Goal: Task Accomplishment & Management: Use online tool/utility

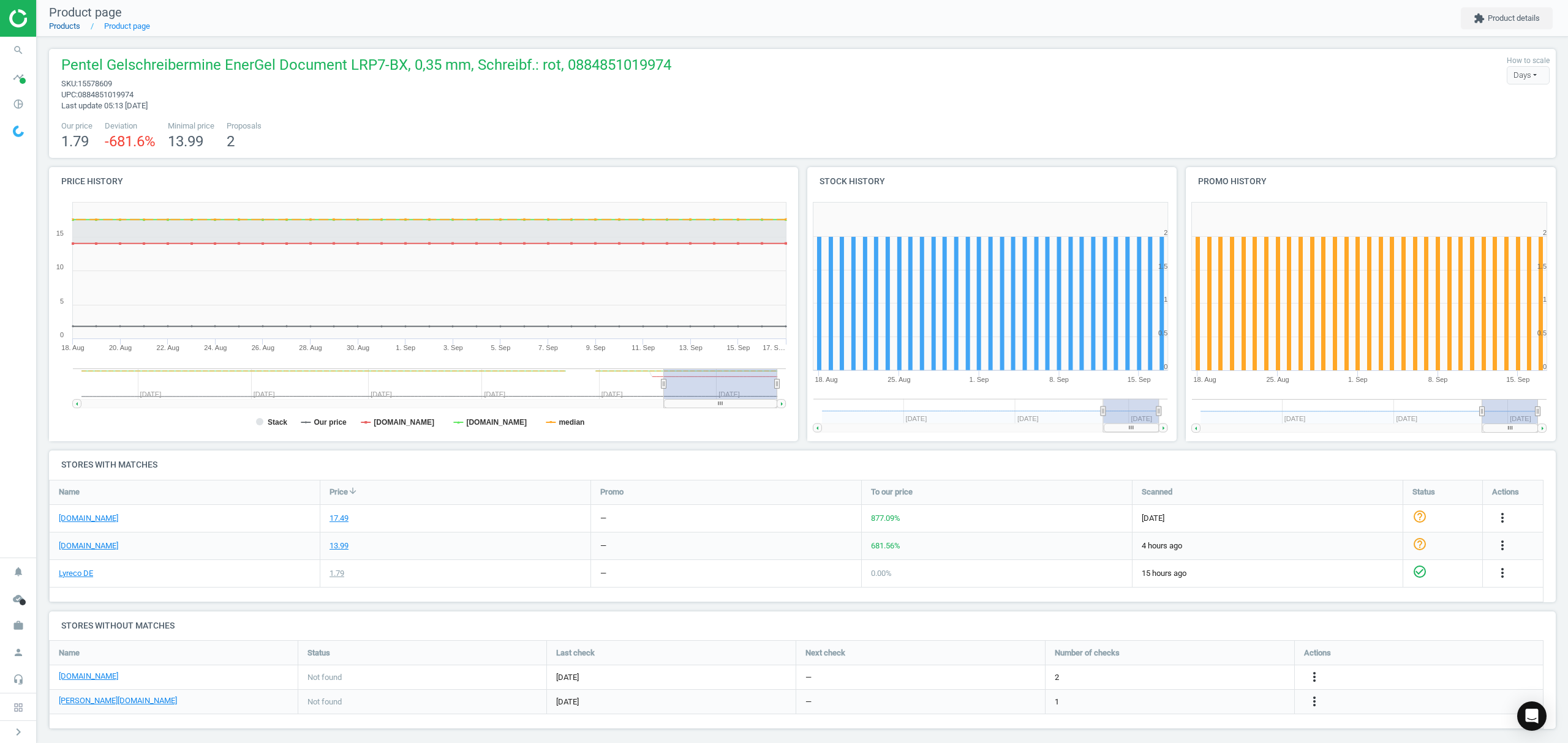
drag, startPoint x: 0, startPoint y: 0, endPoint x: 66, endPoint y: 27, distance: 71.3
click at [66, 27] on link "Products" at bounding box center [65, 26] width 31 height 9
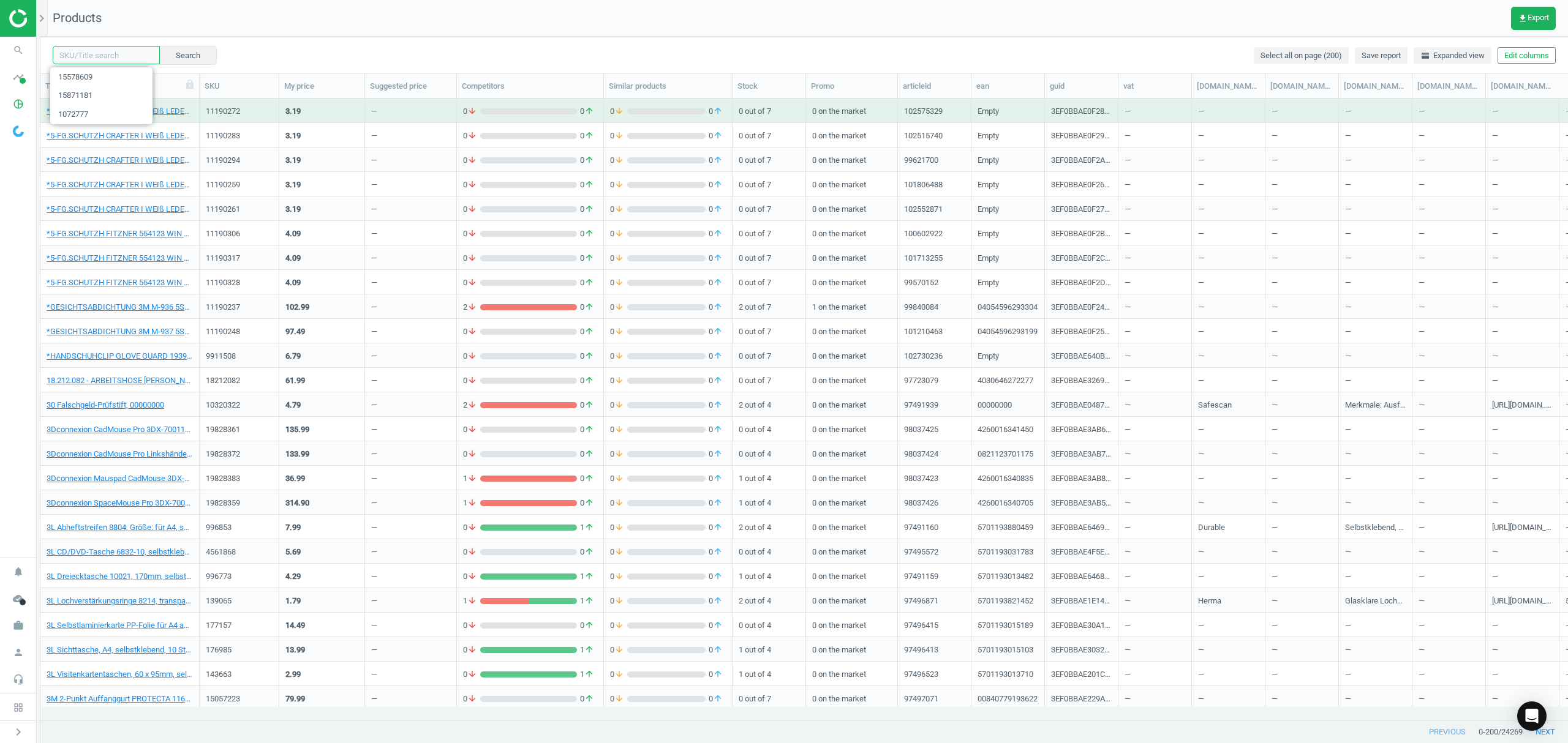
click at [103, 54] on input "text" at bounding box center [106, 55] width 107 height 19
paste input "1070155"
type input "1070155"
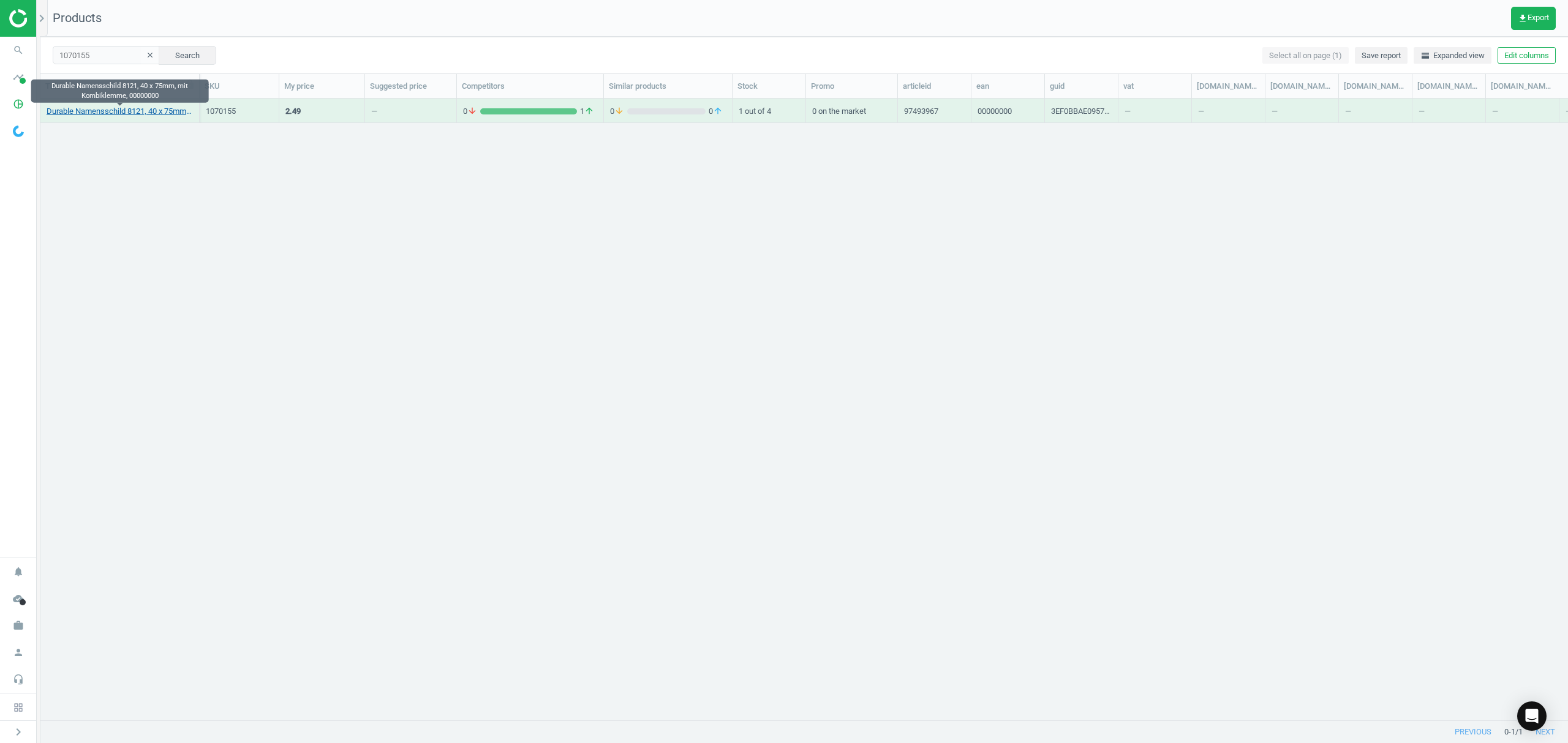
click at [120, 111] on link "Durable Namensschild 8121, 40 x 75mm, mit Kombiklemme, 00000000" at bounding box center [120, 111] width 146 height 11
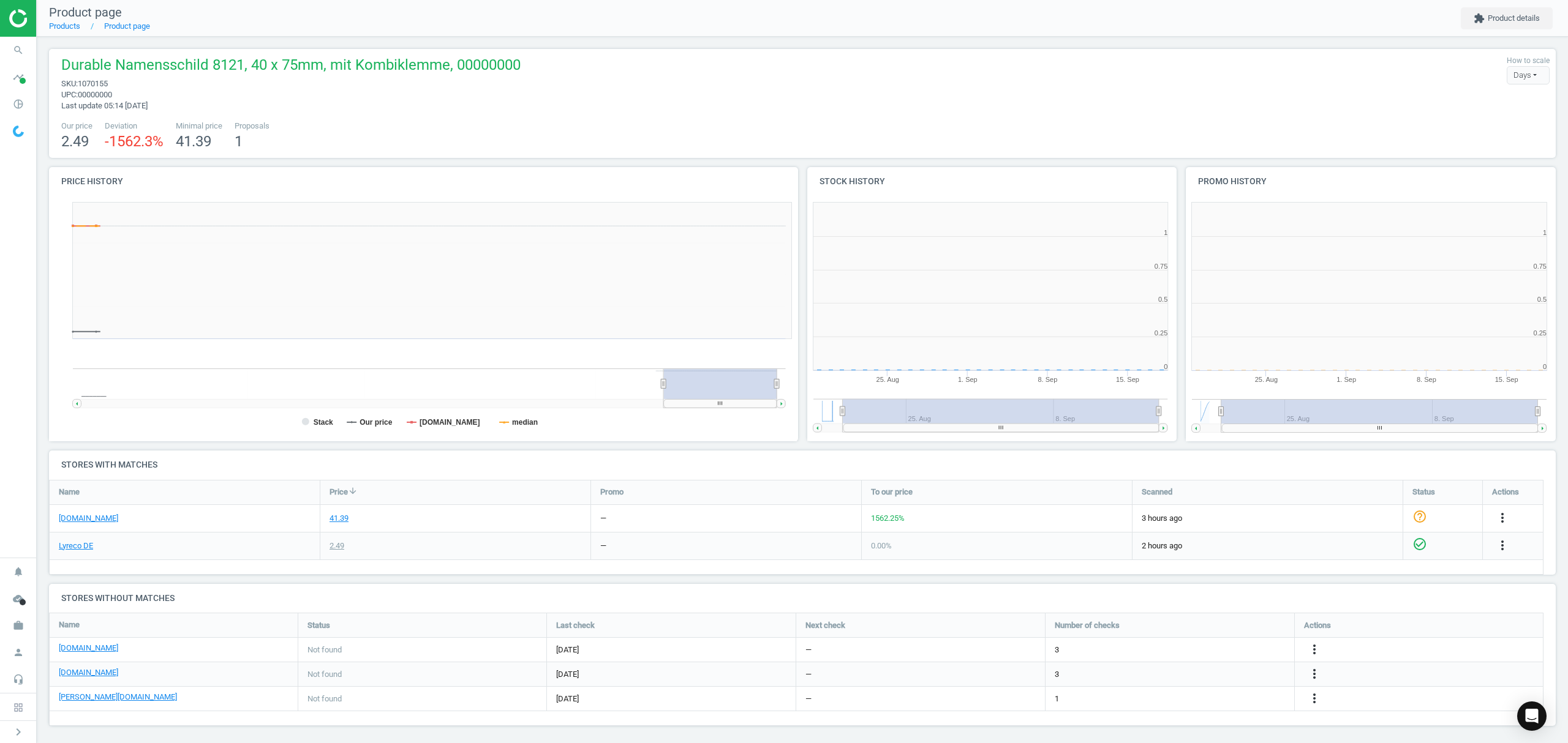
scroll to position [270, 768]
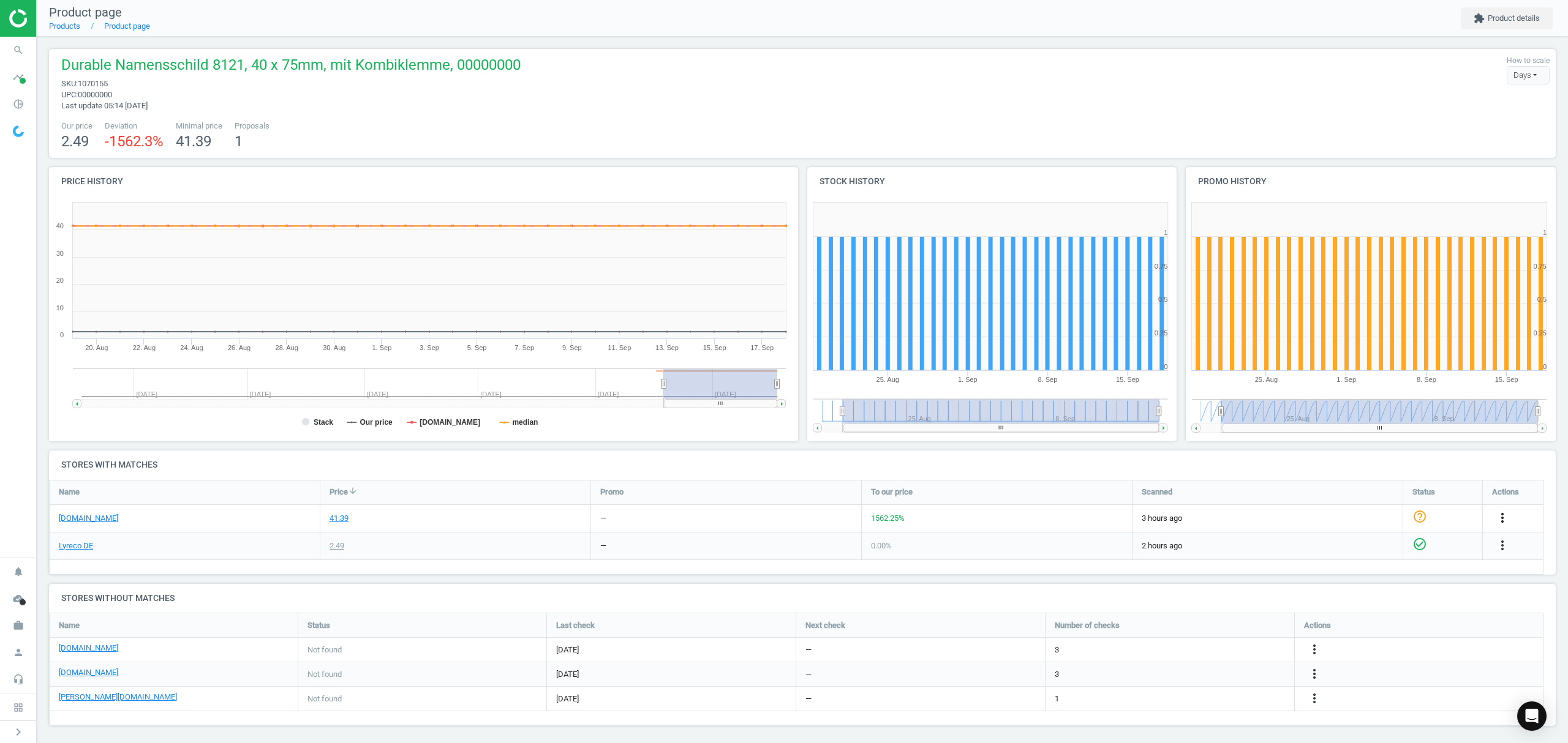
click at [1502, 518] on icon "more_vert" at bounding box center [1502, 518] width 15 height 15
click at [1372, 548] on link "Edit URL/product option" at bounding box center [1407, 548] width 168 height 19
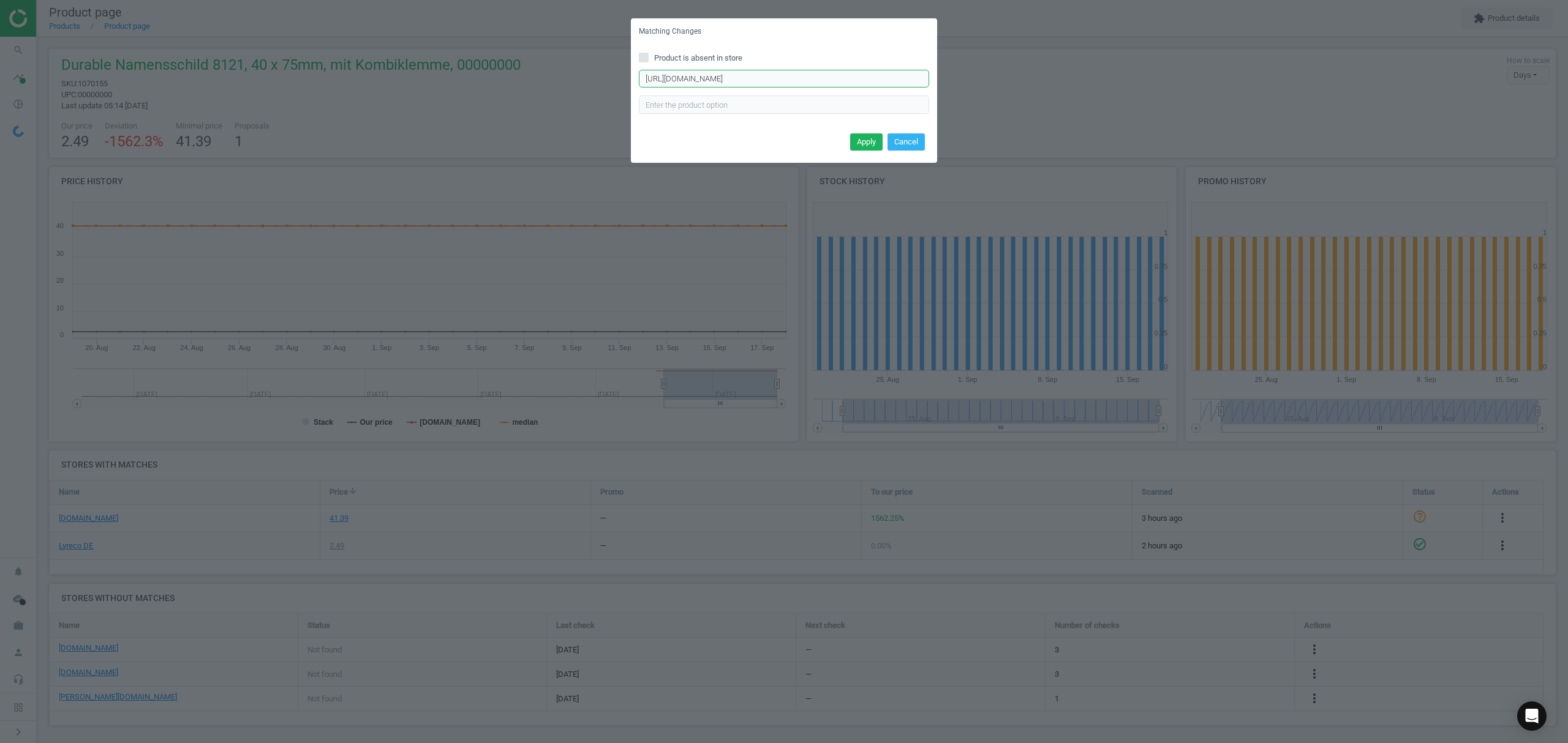
click at [741, 78] on input "[URL][DOMAIN_NAME]" at bounding box center [783, 79] width 291 height 19
paste input "28"
type input "[URL][DOMAIN_NAME]"
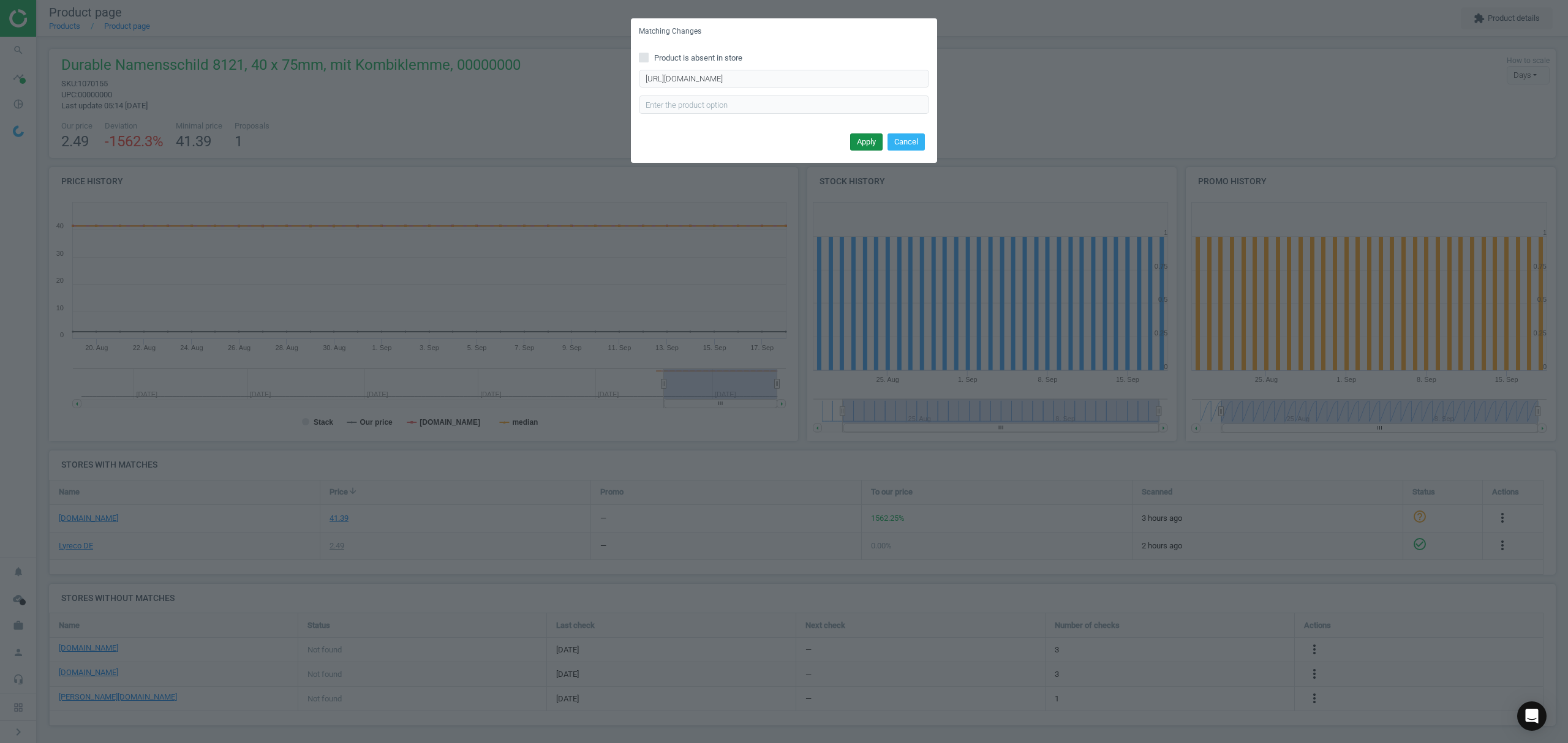
click at [868, 137] on button "Apply" at bounding box center [866, 142] width 33 height 17
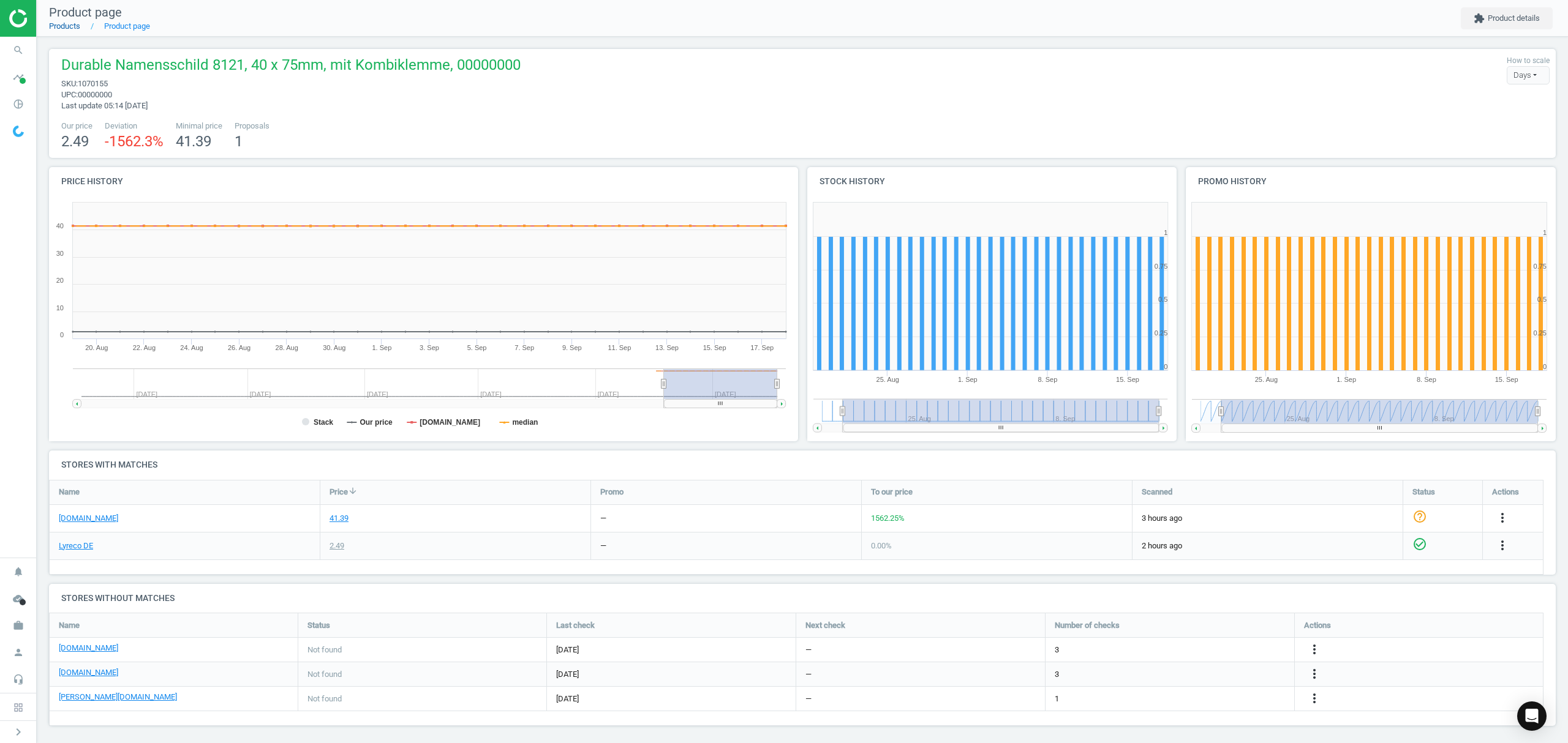
click at [59, 22] on link "Products" at bounding box center [65, 26] width 31 height 9
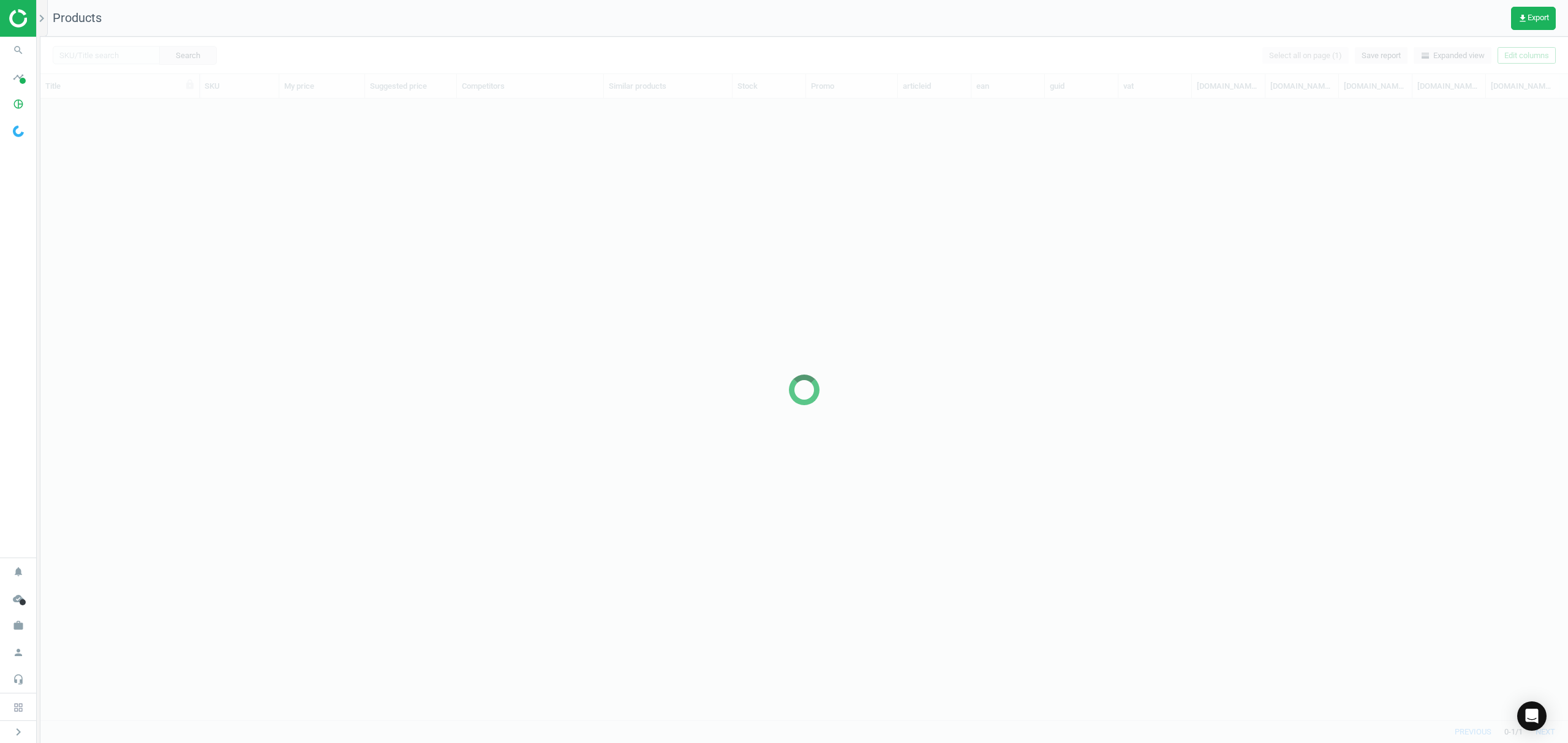
scroll to position [597, 1514]
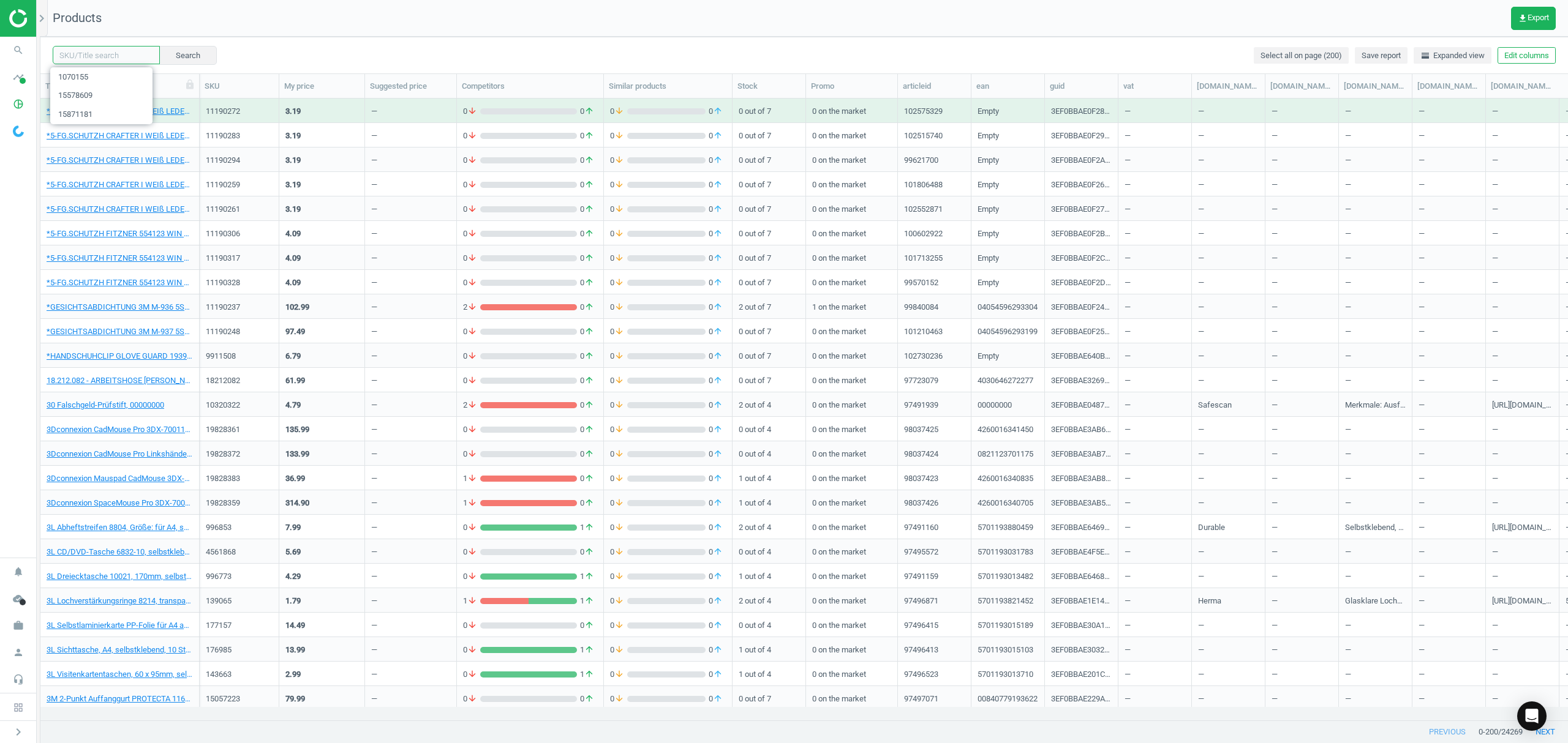
click at [106, 54] on input "text" at bounding box center [106, 55] width 107 height 19
paste input "1069069"
type input "1069069"
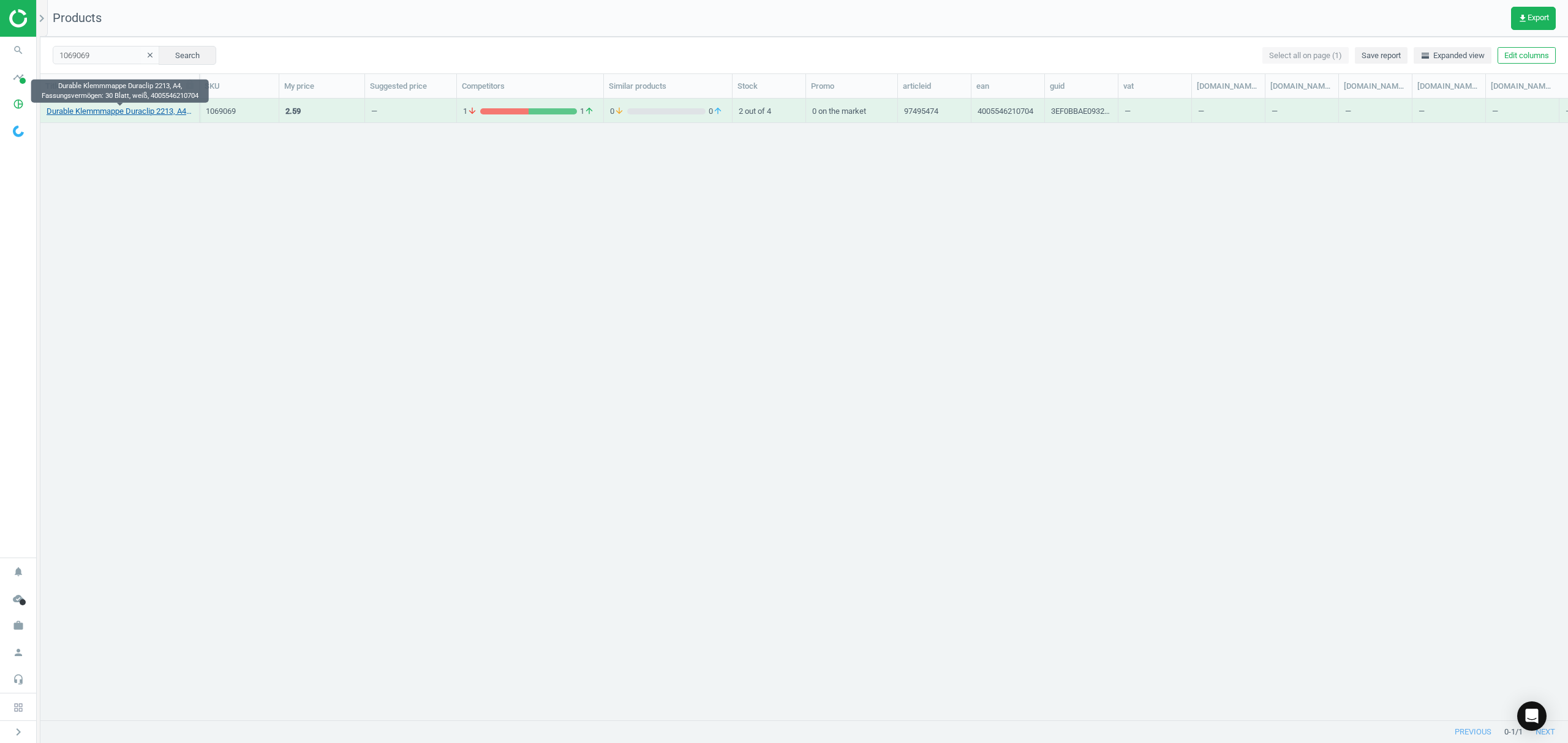
click at [125, 109] on link "Durable Klemmmappe Duraclip 2213, A4, Fassungsvermögen: 30 Blatt, weiß, 4005546…" at bounding box center [120, 111] width 146 height 11
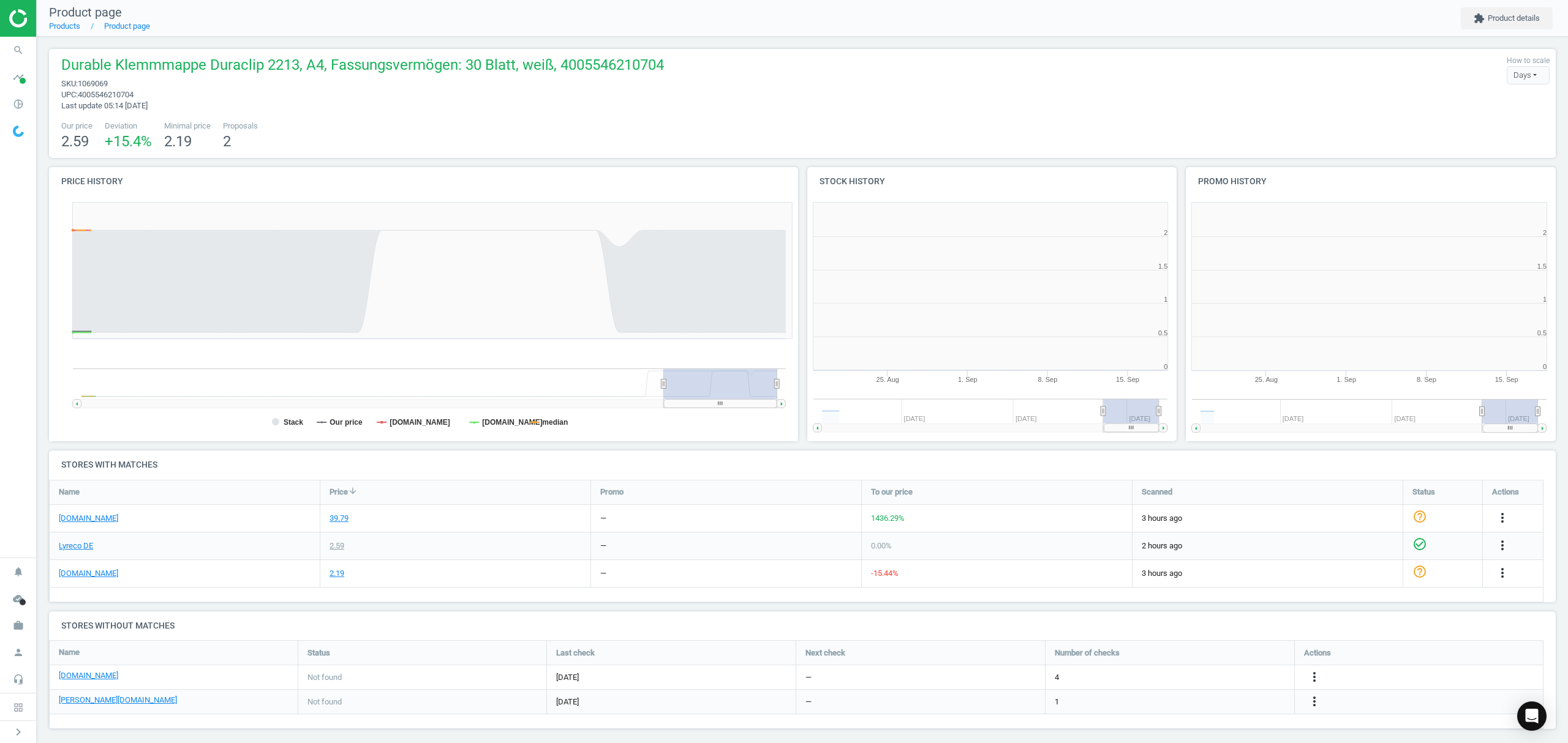
scroll to position [270, 392]
